Goal: Register for event/course

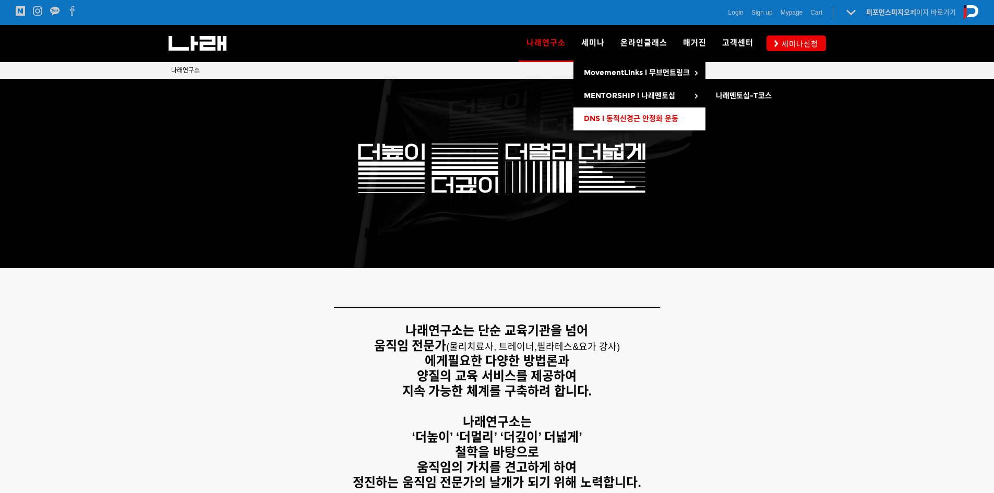
click at [488, 113] on link "DNS l 동적신경근 안정화 운동" at bounding box center [639, 118] width 132 height 23
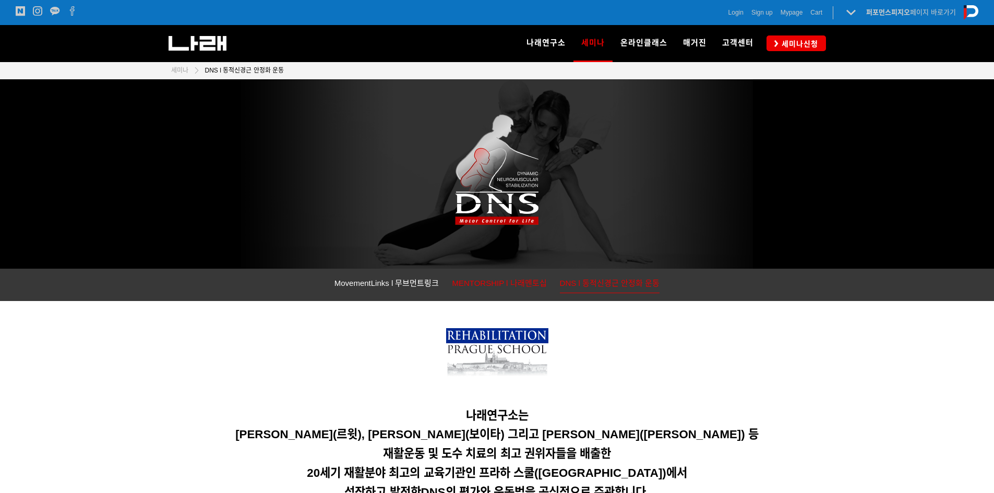
click at [514, 280] on span "MENTORSHIP l 나래멘토십" at bounding box center [499, 283] width 94 height 9
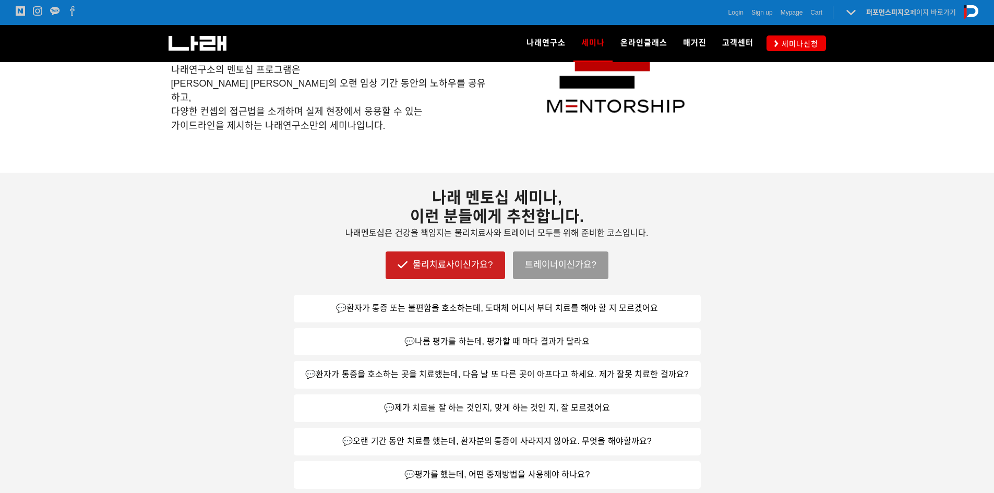
scroll to position [182, 0]
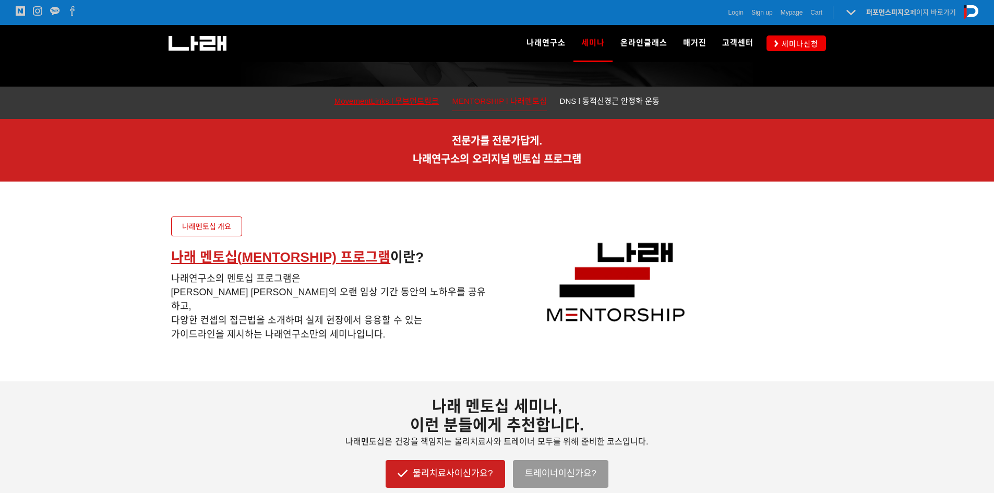
click at [428, 106] on link "MovementLinks l 무브먼트링크" at bounding box center [386, 102] width 105 height 16
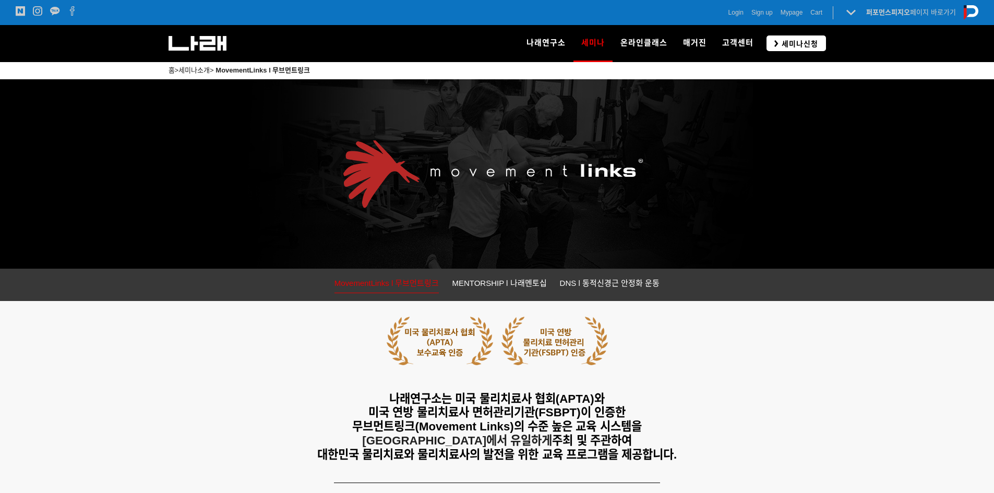
click at [792, 44] on span "세미나신청" at bounding box center [798, 44] width 40 height 10
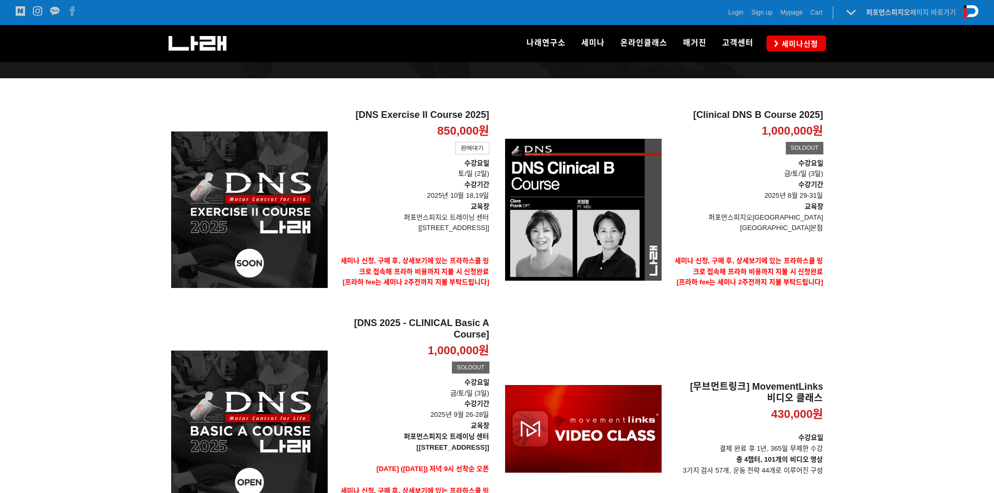
scroll to position [286, 0]
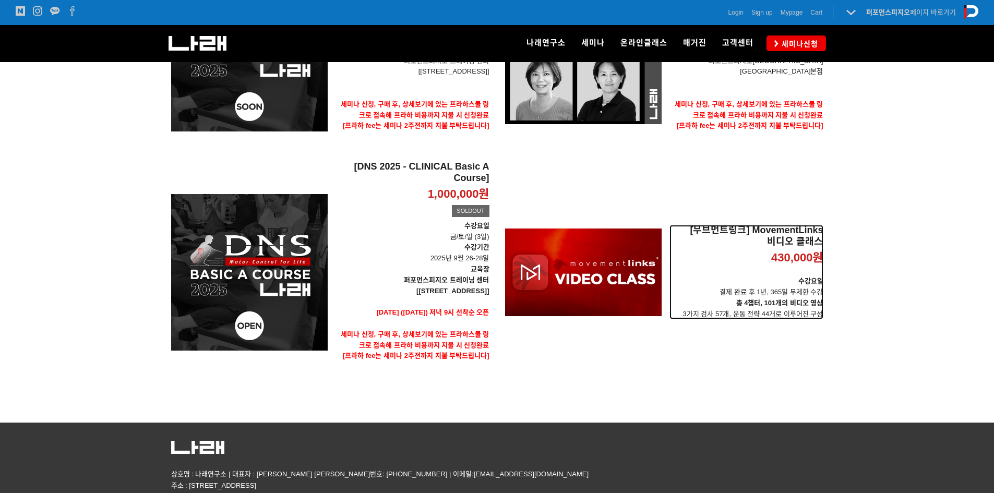
click at [767, 295] on p "수강요일 결제 완료 후 1년, 365일 무제한 수강" at bounding box center [746, 287] width 154 height 22
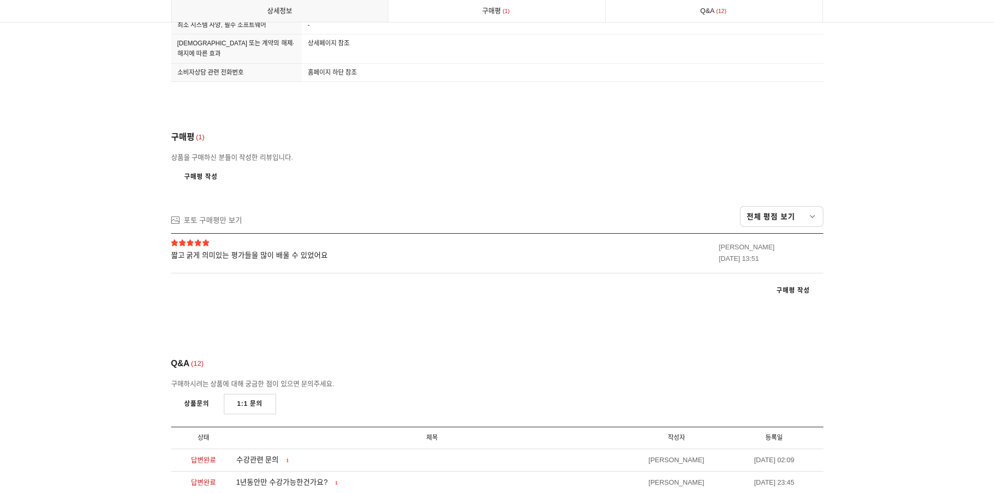
scroll to position [8086, 0]
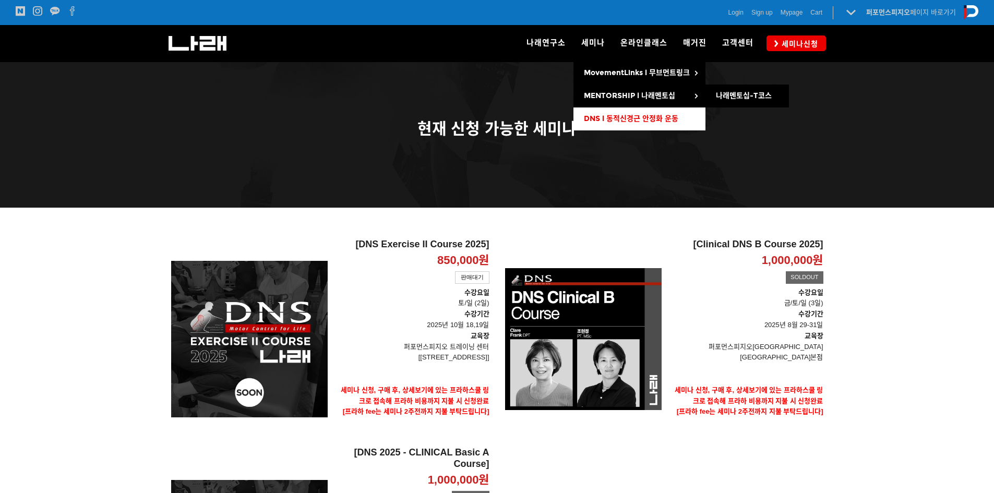
click at [621, 122] on span "DNS l 동적신경근 안정화 운동" at bounding box center [631, 118] width 94 height 9
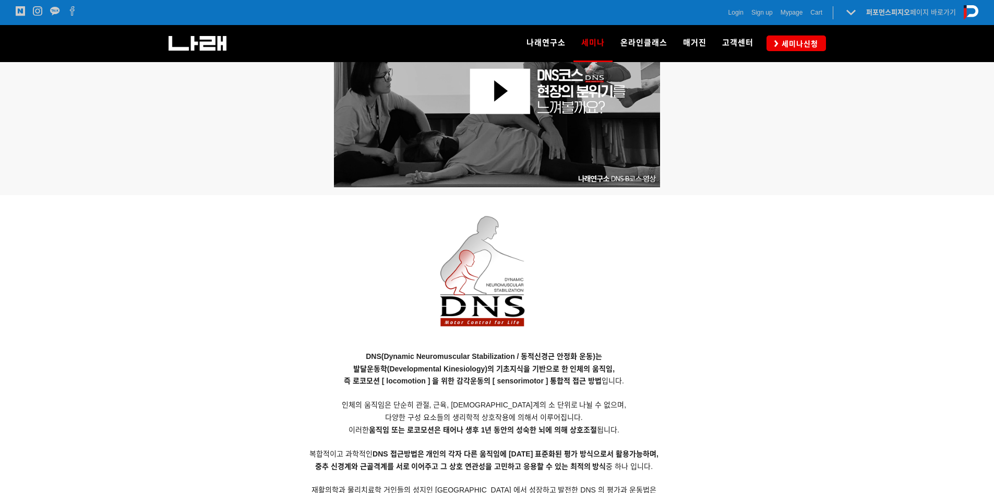
scroll to position [964, 0]
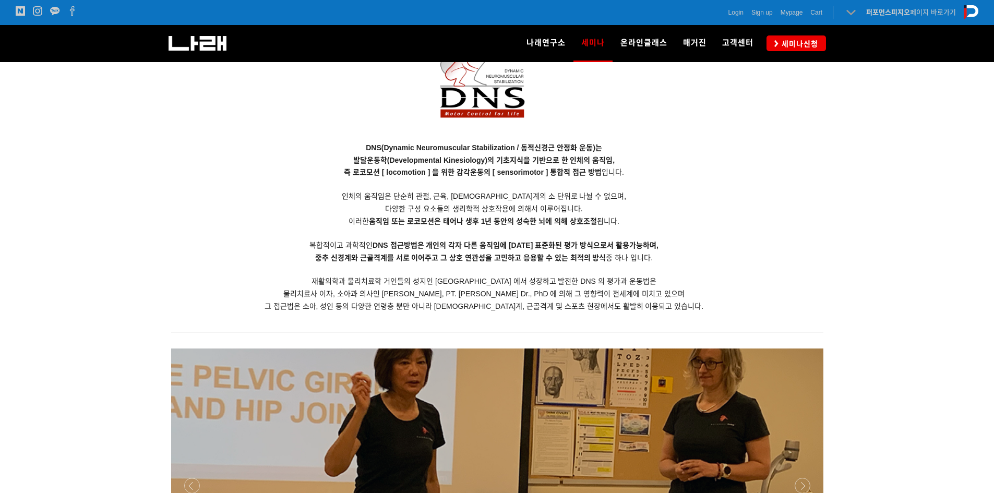
click at [844, 12] on icon at bounding box center [851, 12] width 15 height 15
click at [848, 13] on icon at bounding box center [851, 12] width 15 height 15
click at [888, 8] on strong "퍼포먼스피지오" at bounding box center [888, 12] width 44 height 8
click at [888, 9] on strong "퍼포먼스피지오" at bounding box center [888, 12] width 44 height 8
